Goal: Information Seeking & Learning: Check status

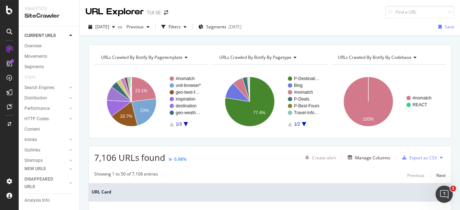
scroll to position [3, 0]
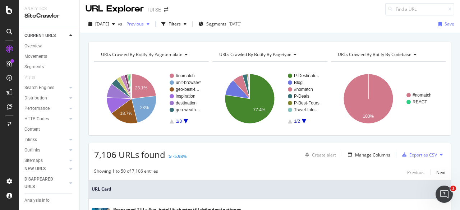
click at [152, 25] on div "button" at bounding box center [148, 24] width 9 height 4
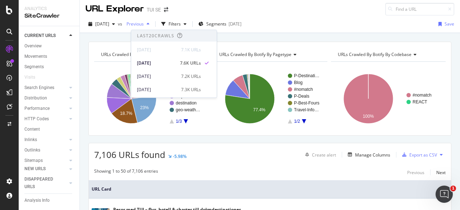
click at [152, 24] on div "button" at bounding box center [148, 24] width 9 height 4
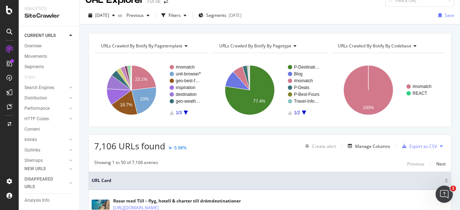
scroll to position [4, 0]
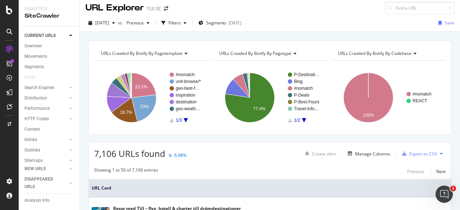
click at [165, 26] on div "[DATE] vs Previous Filters Segments [DATE]" at bounding box center [164, 22] width 159 height 11
click at [149, 23] on icon "button" at bounding box center [148, 23] width 3 height 4
click at [360, 152] on div "Manage Columns" at bounding box center [372, 154] width 35 height 6
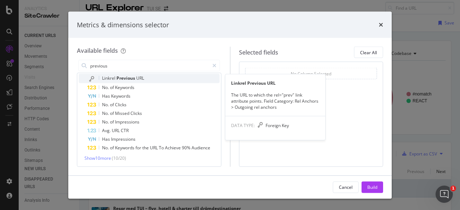
scroll to position [24, 0]
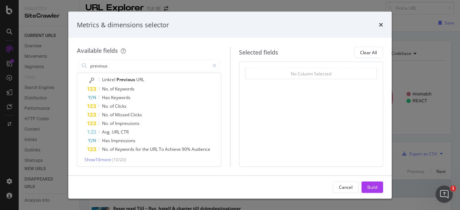
type input "previous"
click at [120, 158] on span "( 10 / 20 )" at bounding box center [119, 160] width 14 height 6
click at [108, 159] on span "Show 10 more" at bounding box center [97, 160] width 27 height 6
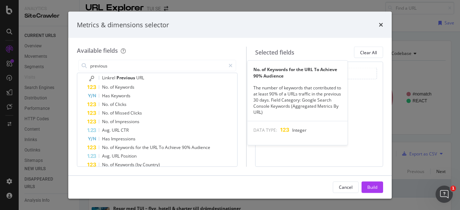
scroll to position [23, 0]
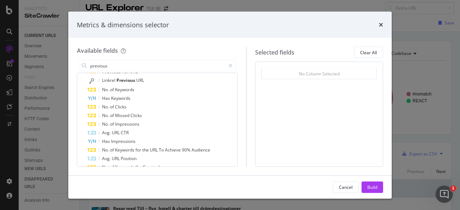
click at [410, 90] on div "Metrics & dimensions selector Available fields previous All fields Previous Ful…" at bounding box center [230, 105] width 460 height 210
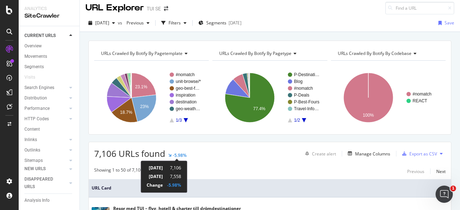
click at [181, 185] on div "-5.98%" at bounding box center [174, 185] width 14 height 6
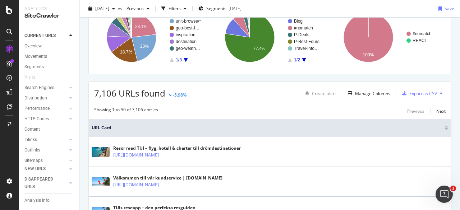
scroll to position [67, 0]
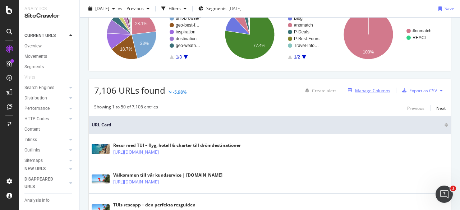
click at [359, 92] on div "Manage Columns" at bounding box center [372, 91] width 35 height 6
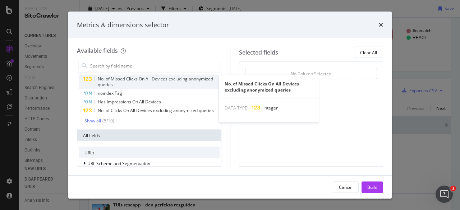
scroll to position [24, 0]
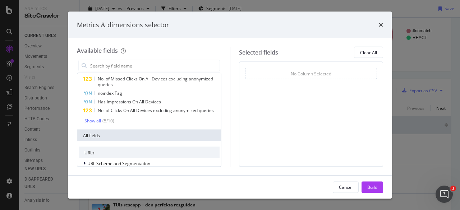
click at [426, 128] on div "Metrics & dimensions selector Available fields Recently Used % Template Words N…" at bounding box center [230, 105] width 460 height 210
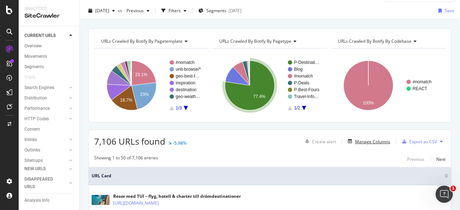
scroll to position [14, 0]
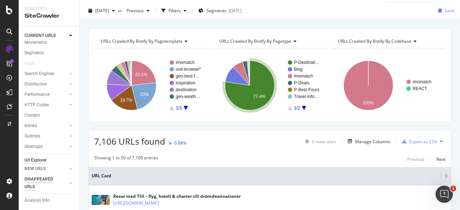
click at [42, 181] on div "DISAPPEARED URLS" at bounding box center [42, 183] width 36 height 15
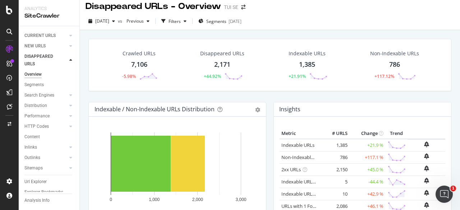
scroll to position [5, 0]
click at [225, 71] on div "Disappeared URLs 2,171 +44.92%" at bounding box center [222, 65] width 59 height 37
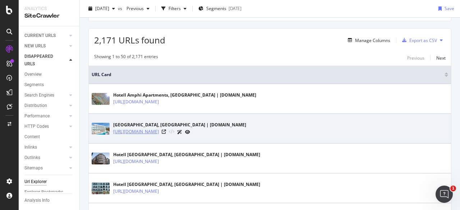
scroll to position [118, 0]
click at [166, 130] on icon at bounding box center [164, 131] width 4 height 4
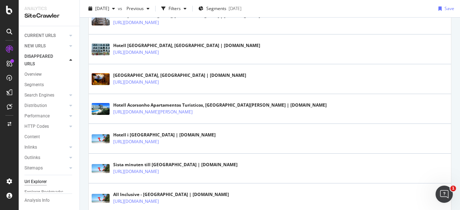
scroll to position [256, 0]
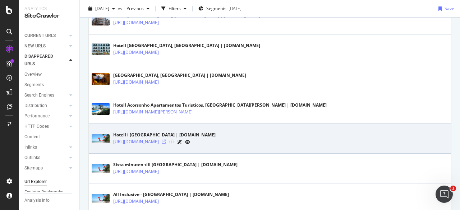
click at [166, 140] on icon at bounding box center [164, 142] width 4 height 4
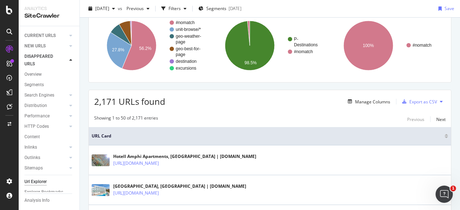
scroll to position [0, 0]
